Goal: Transaction & Acquisition: Book appointment/travel/reservation

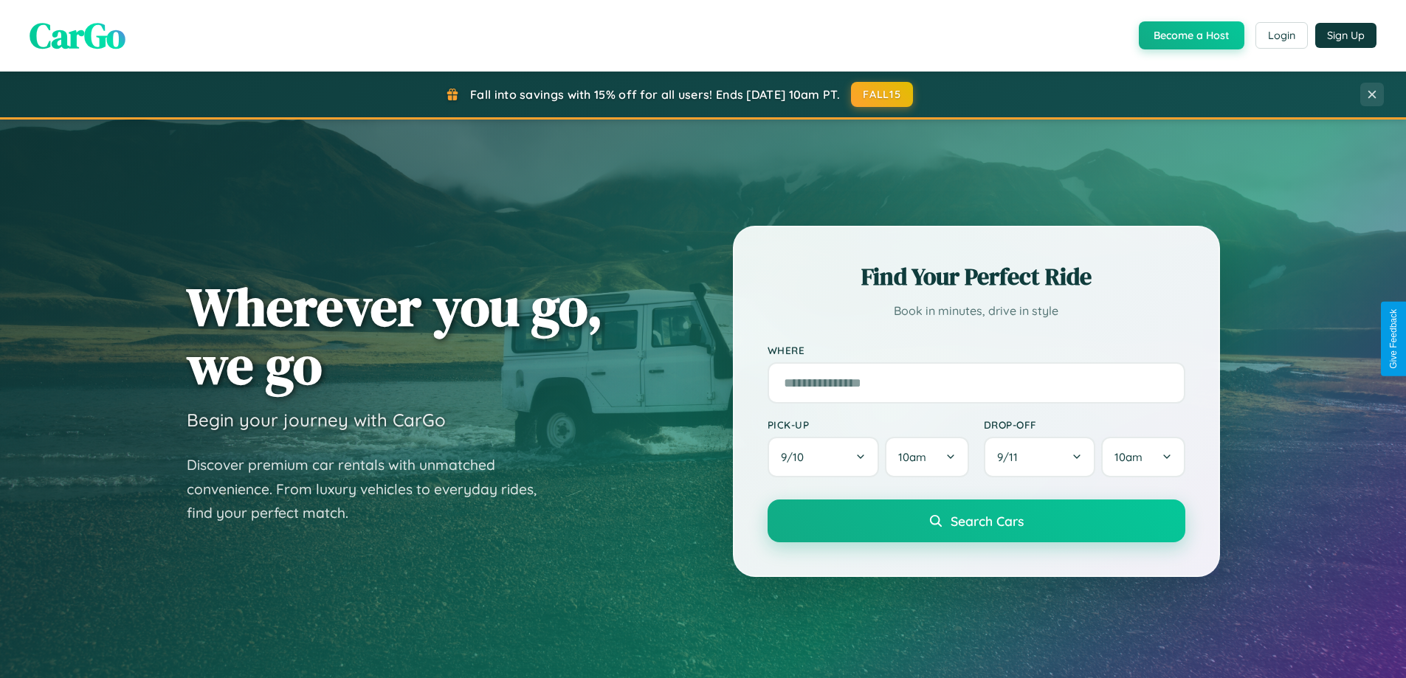
scroll to position [636, 0]
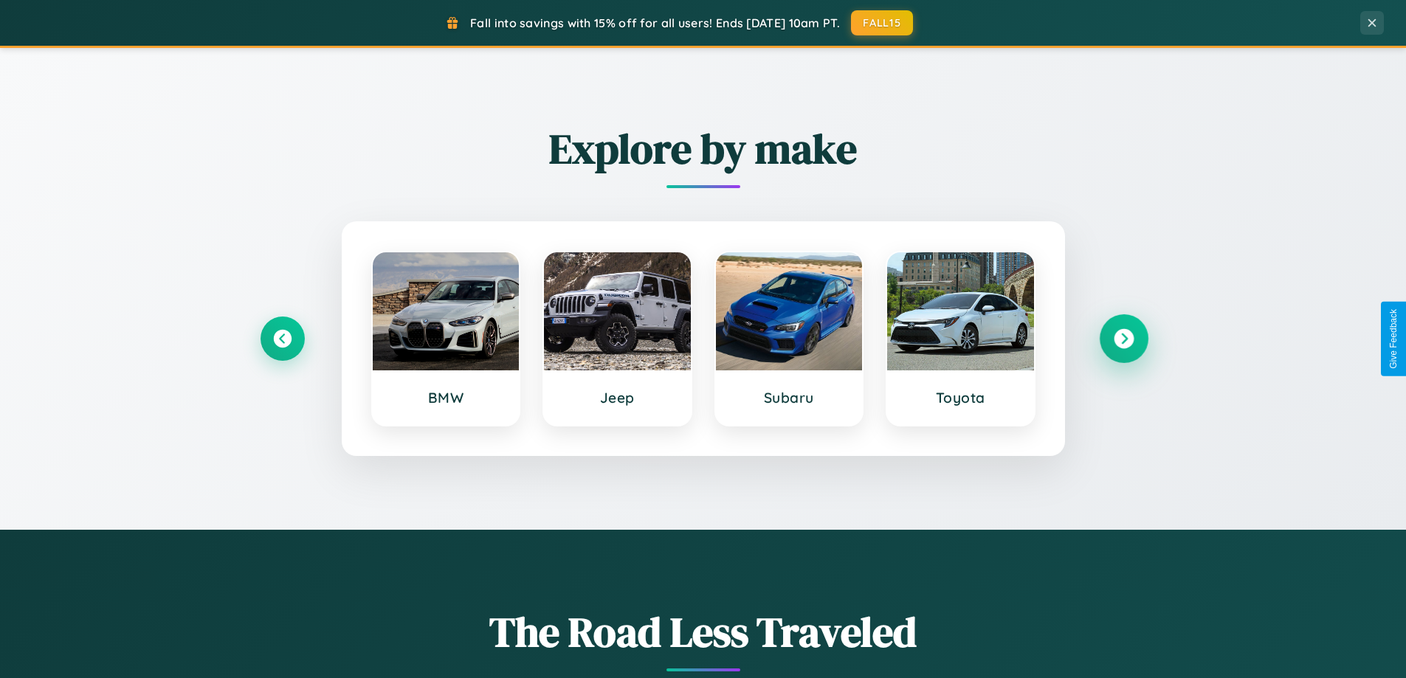
click at [1123, 339] on icon at bounding box center [1123, 339] width 20 height 20
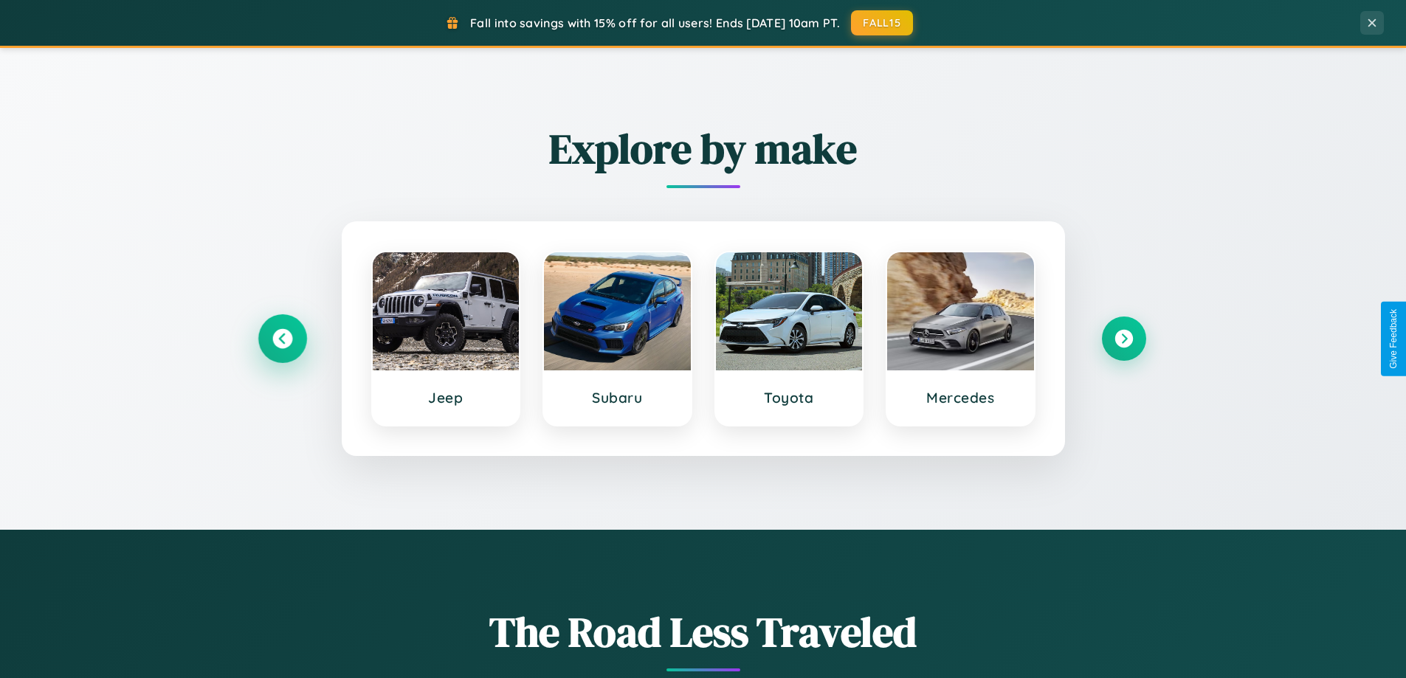
click at [282, 339] on icon at bounding box center [282, 339] width 20 height 20
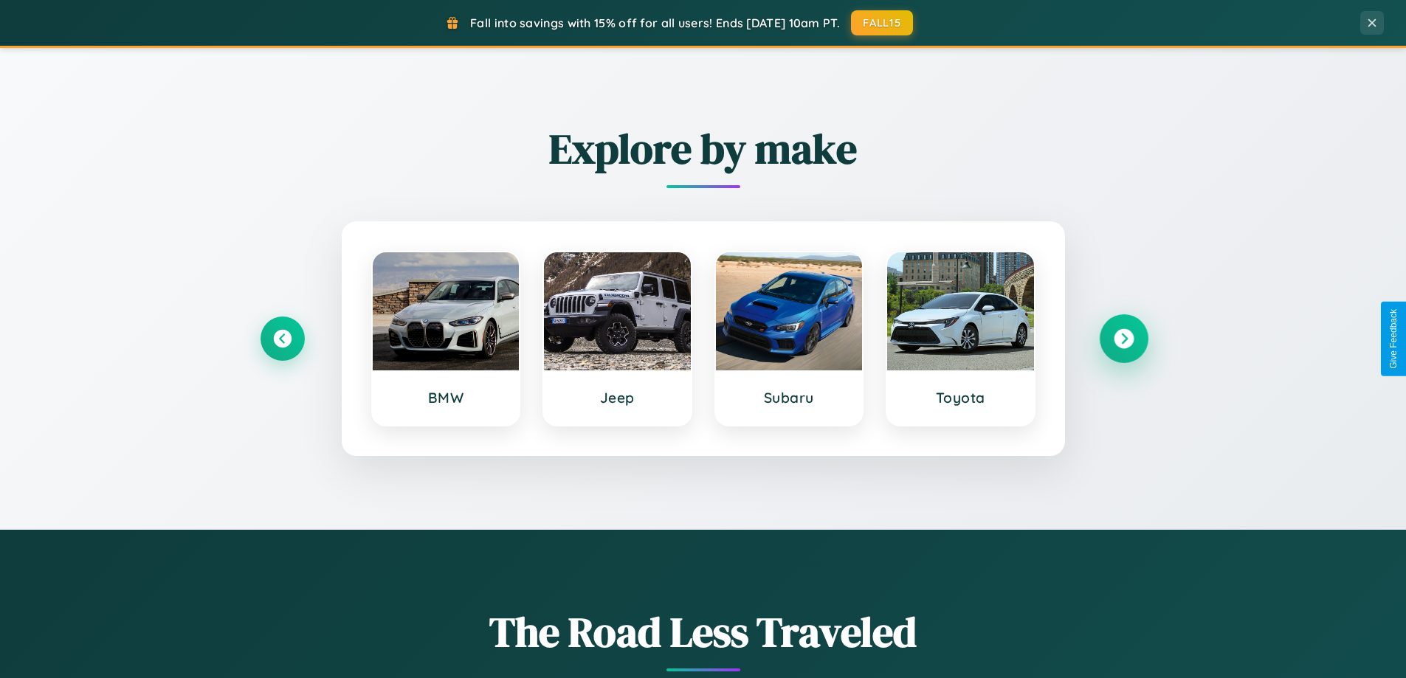
click at [1123, 339] on icon at bounding box center [1123, 339] width 20 height 20
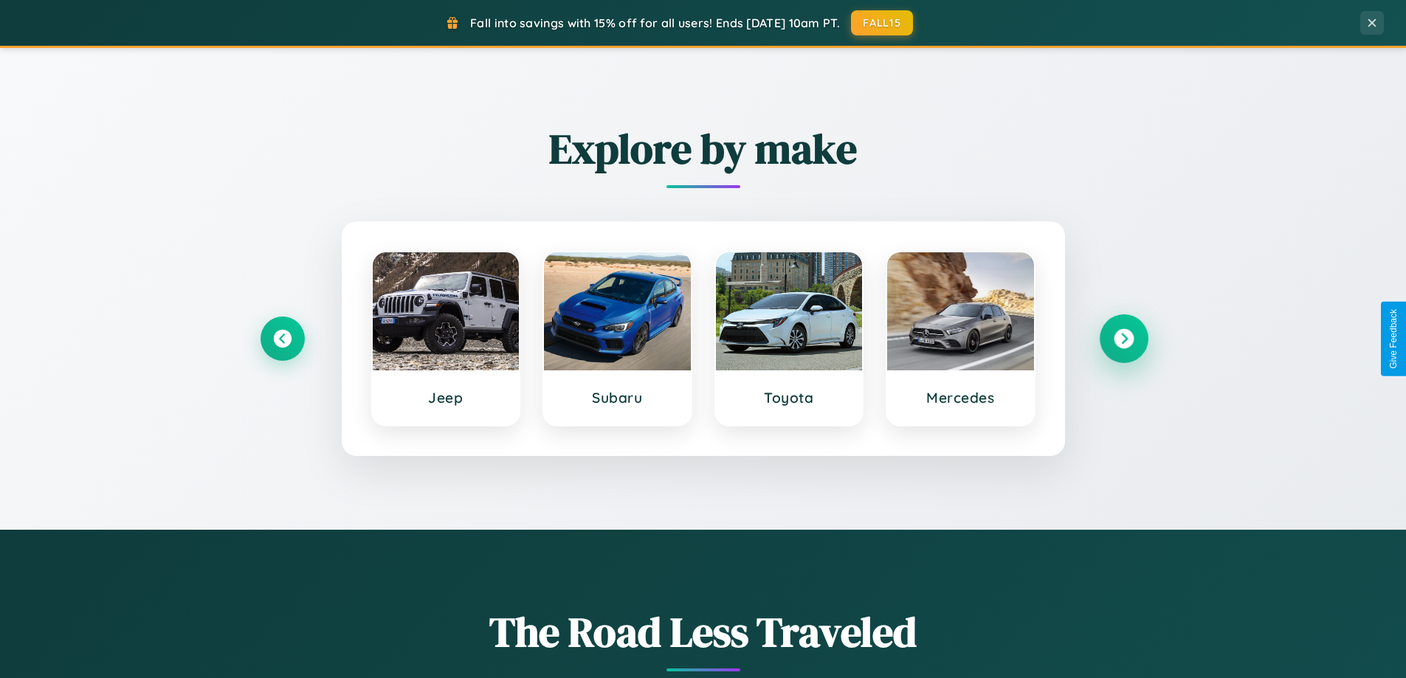
click at [1123, 339] on icon at bounding box center [1123, 339] width 20 height 20
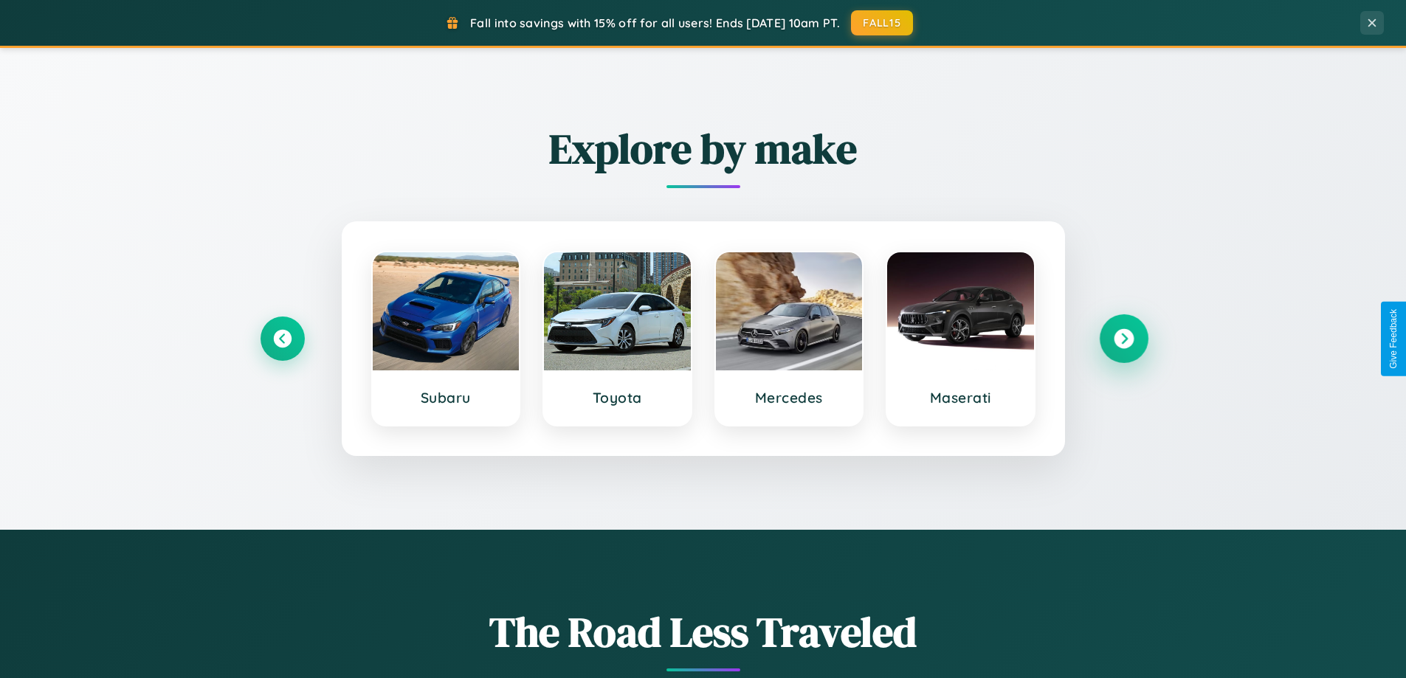
click at [1123, 339] on icon at bounding box center [1123, 339] width 20 height 20
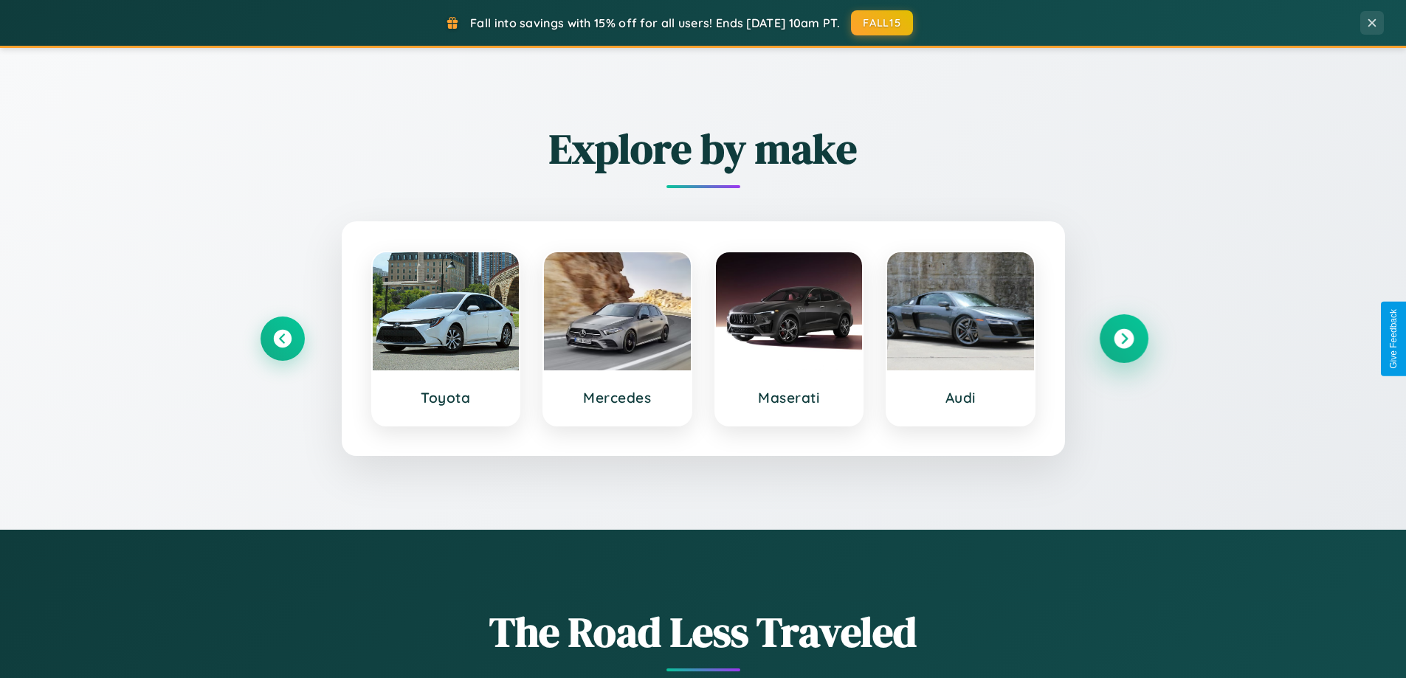
scroll to position [2371, 0]
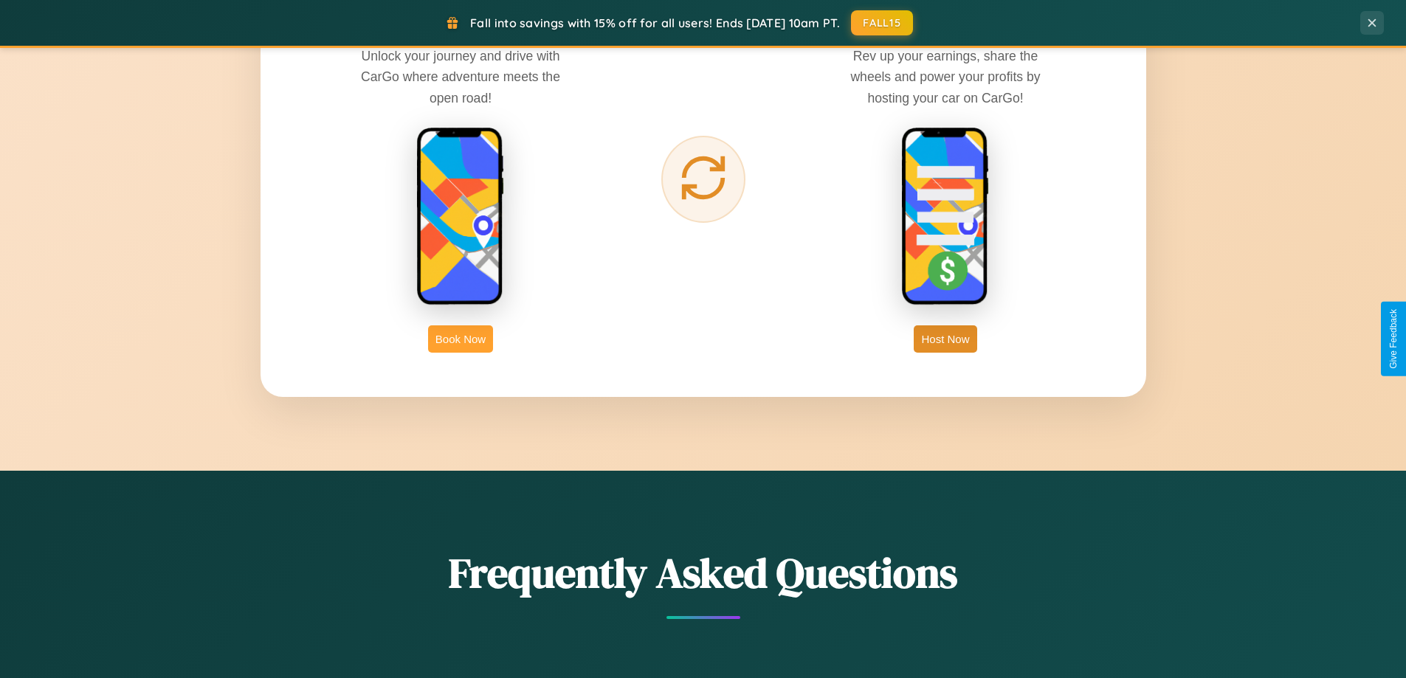
click at [460, 339] on button "Book Now" at bounding box center [460, 338] width 65 height 27
